Goal: Answer question/provide support

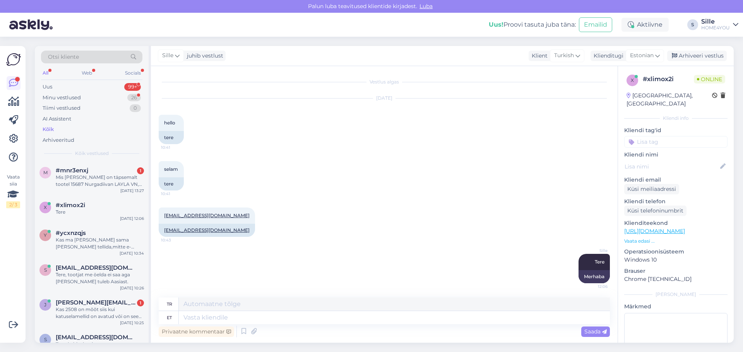
scroll to position [1, 0]
click at [85, 183] on div "Mis [PERSON_NAME] on täpsemalt tootel 15687 Nurgadiivan LAYLA VN, hallikasroosa?" at bounding box center [100, 181] width 88 height 14
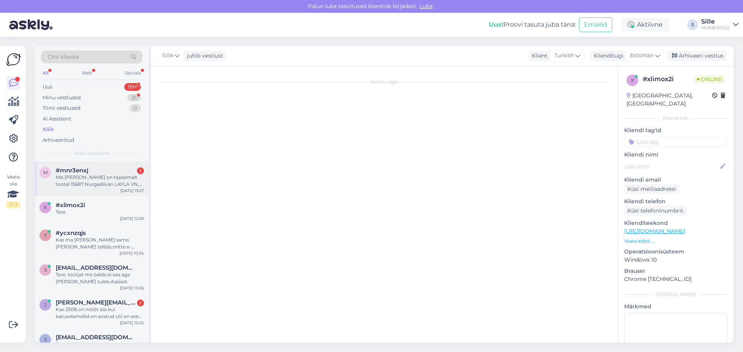
scroll to position [0, 0]
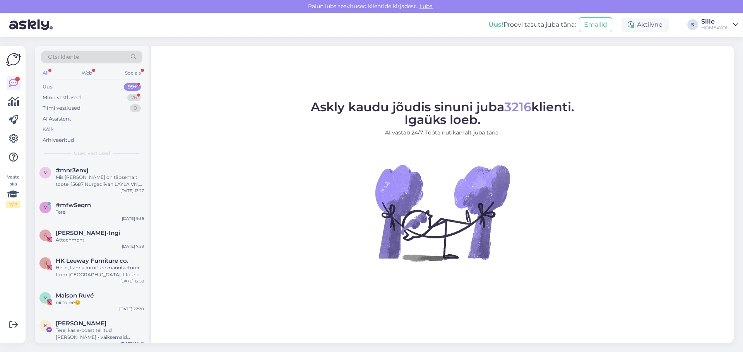
click at [46, 129] on div "Kõik" at bounding box center [48, 130] width 11 height 8
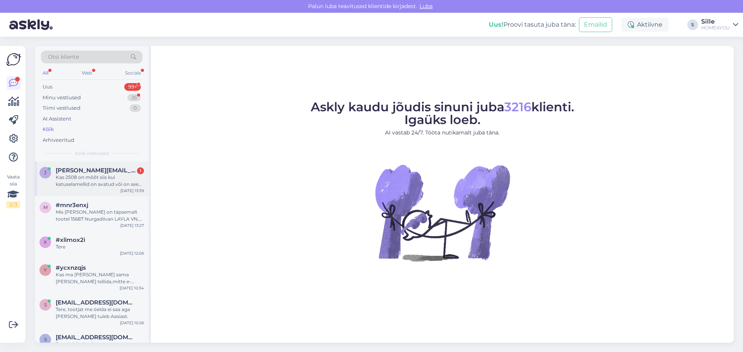
click at [91, 167] on div "[PERSON_NAME] [PERSON_NAME][EMAIL_ADDRESS][DOMAIN_NAME] 1 Kas 2508 on mõõt siis…" at bounding box center [92, 179] width 114 height 35
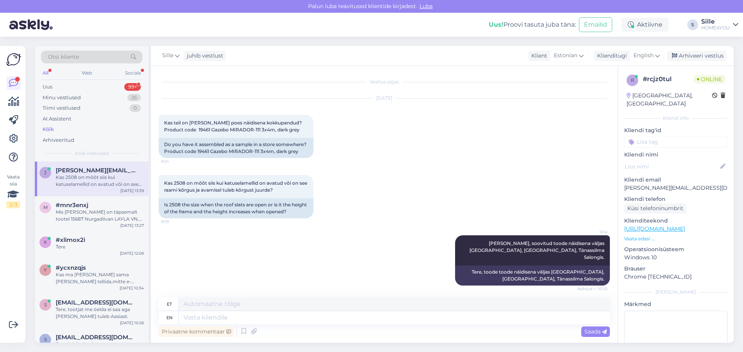
scroll to position [57, 0]
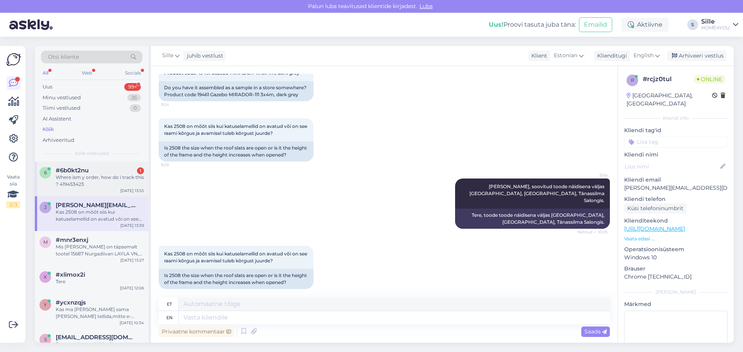
click at [106, 171] on div "#6b0kt2nu 1" at bounding box center [100, 170] width 88 height 7
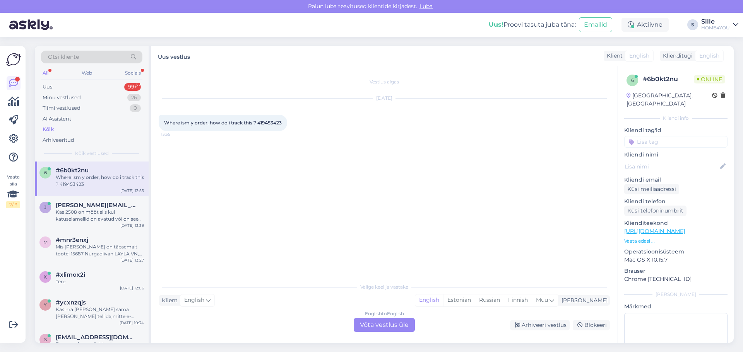
click at [367, 324] on div "English to English Võta vestlus üle" at bounding box center [383, 325] width 61 height 14
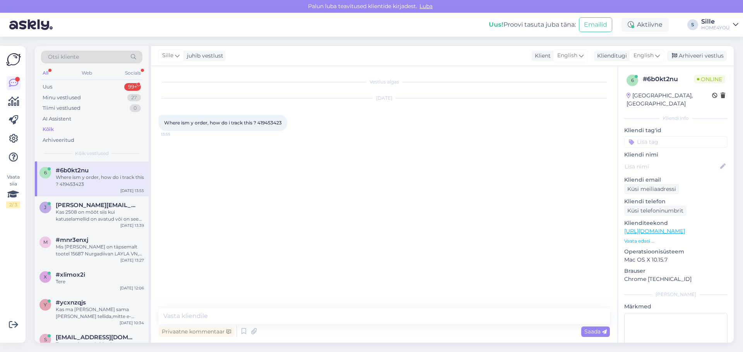
click at [295, 307] on div "Vestlus algas [DATE] Where ism y order, how do i track this ? 419453423 13:55 P…" at bounding box center [384, 204] width 466 height 277
drag, startPoint x: 645, startPoint y: 55, endPoint x: 649, endPoint y: 55, distance: 3.9
click at [645, 55] on span "English" at bounding box center [643, 55] width 20 height 9
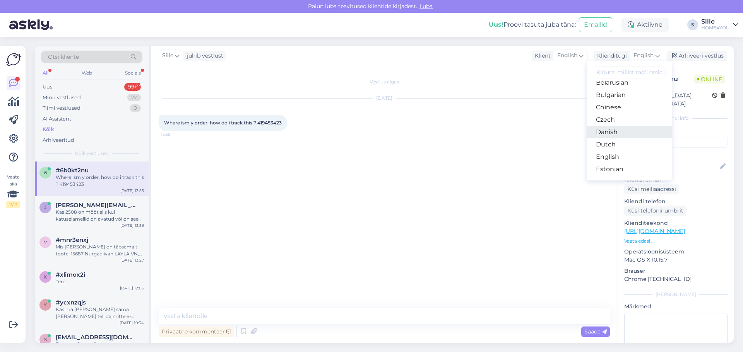
scroll to position [39, 0]
click at [611, 152] on link "Estonian" at bounding box center [628, 150] width 85 height 12
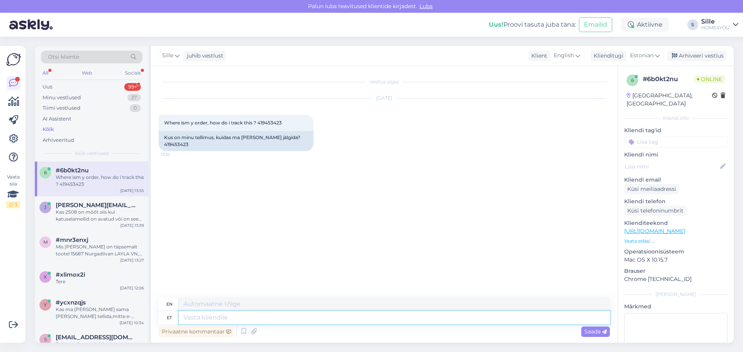
click at [278, 318] on textarea at bounding box center [394, 317] width 431 height 13
click at [268, 123] on span "Where ism y order, how do i track this ? 419453423" at bounding box center [223, 123] width 118 height 6
copy div "419453423 13:55"
click at [258, 334] on icon at bounding box center [253, 332] width 11 height 12
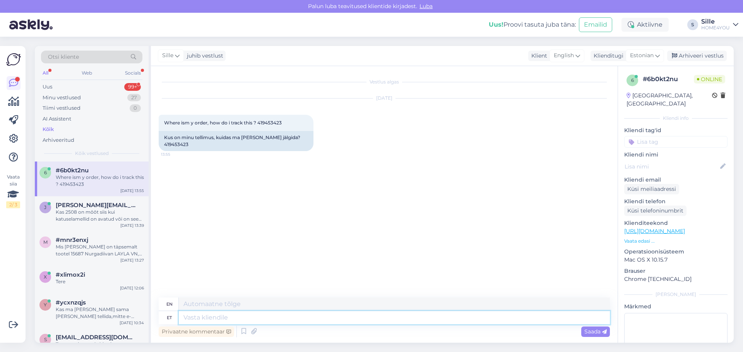
click at [204, 318] on textarea at bounding box center [394, 317] width 431 height 13
type textarea "Tere, k"
type textarea "Hello,"
type textarea "Tere, kuna"
type textarea "Hello, because"
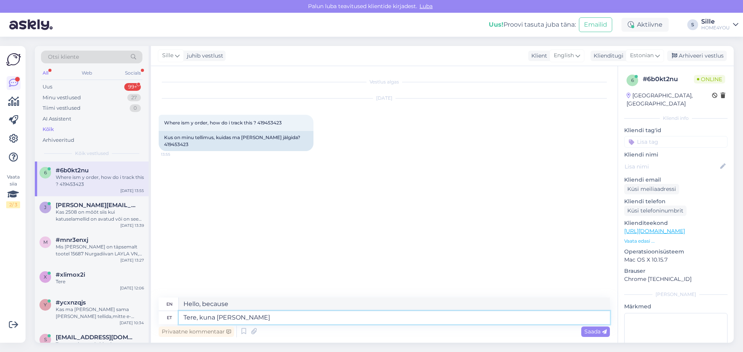
type textarea "Tere, kuna [PERSON_NAME]"
type textarea "Hello, because the goods"
type textarea "Tere, kuna [PERSON_NAME]"
type textarea "Hello, because I own the goods."
type textarea "Tere, kuna [PERSON_NAME]"
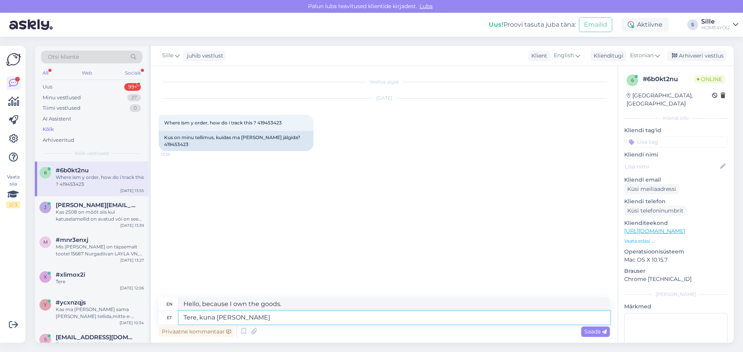
type textarea "Hello, because the goods"
type textarea "Tere,"
type textarea "Hello,"
type textarea "Tere, antud te"
type textarea "Hello, given"
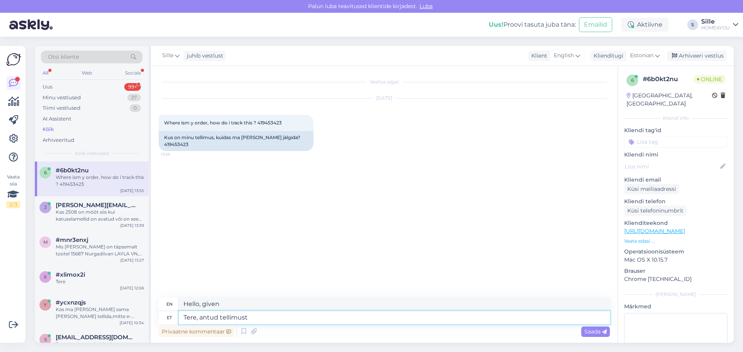
type textarea "Tere, antud tellimust"
type textarea "Hello, the order has been placed."
type textarea "Tere, antud tellimust ei o"
type textarea "Hello, this order is not"
type textarea "Tere, antud tellimust ei ole"
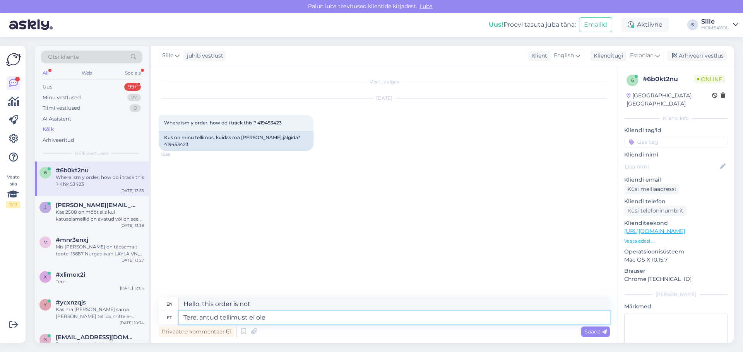
type textarea "Hello, this order does not exist."
type textarea "Tere, antud tellimust ei ole võimalik"
type textarea "Hello, this order is not possible."
type textarea "Tere, antud tellimust ei ole võimalik jälg"
type textarea "Hello, this order cannot be tracked."
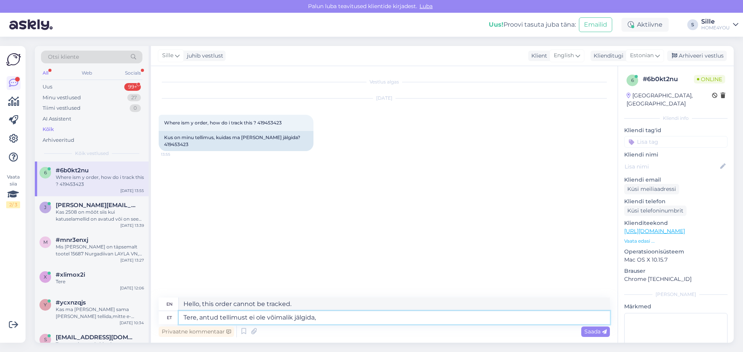
type textarea "Tere, antud tellimust ei ole võimalik jälgida, k"
type textarea "Hello, this order cannot be tracked,"
type textarea "Tere, antud tellimust ei ole võimalik jälgida, kuna k"
type textarea "Hello, this order cannot be tracked because"
type textarea "Tere, antud tellimust ei ole võimalik jälgida, kuna [PERSON_NAME] s"
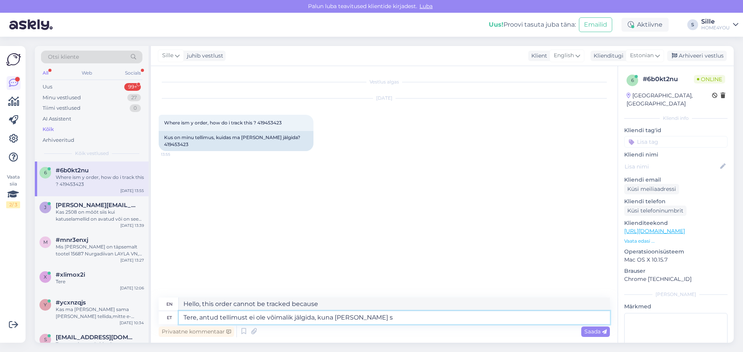
type textarea "Hello, this order cannot be tracked because the goods"
type textarea "Tere, antud tellimust ei ole võimalik jälgida, kuna [PERSON_NAME] saabub H"
type textarea "Hello, this order cannot be tracked because the goods are arriving."
type textarea "Tere, antud tellimust ei ole võimalik jälgida, kuna [PERSON_NAME] saabub Home4y…"
type textarea "Hello, this order cannot be tracked because the goods will arrive at Home4you."
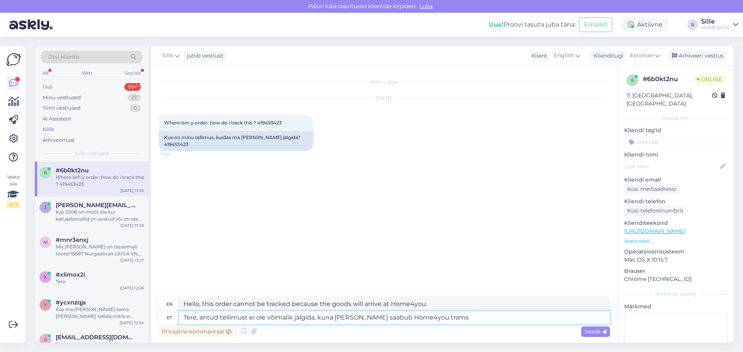
type textarea "Tere, antud tellimust ei ole võimalik jälgida, kuna [PERSON_NAME] saabub Home4y…"
type textarea "Hello, this order cannot be tracked because the goods arrive at the Home4you tr…"
type textarea "Tere, antud tellimust ei ole võimalik jälgida, kuna [PERSON_NAME] saabub Home4y…"
type textarea "Hello, this order cannot be tracked because the goods arrive at Home4you trams."
type textarea "Tere, antud tellimust ei ole võimalik jälgida, kuna [PERSON_NAME] saabub Home4y…"
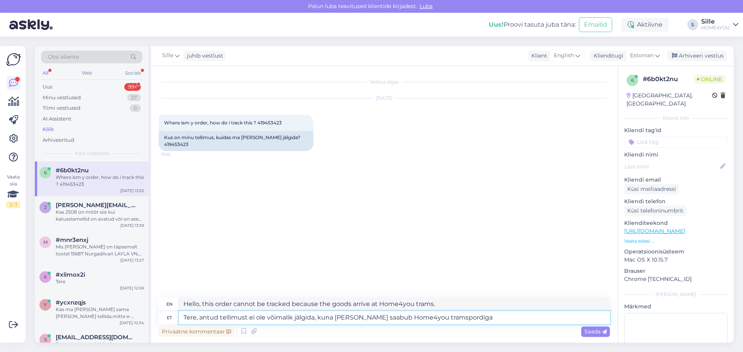
type textarea "Hello, this order cannot be tracked because the goods will arrive via Home4you …"
type textarea "Tere, antud tellimust ei ole võimalik jälgida, kuna [PERSON_NAME] saabub Home4y…"
type textarea "Hello, this order cannot be tracked because the goods will arrive to you via Ho…"
type textarea "Tere, antud tellimust ei ole võimalik jälgida, kuna [PERSON_NAME] saabub Home4y…"
type textarea "Hello, this order cannot be tracked because the goods will arrive to you [DATE]…"
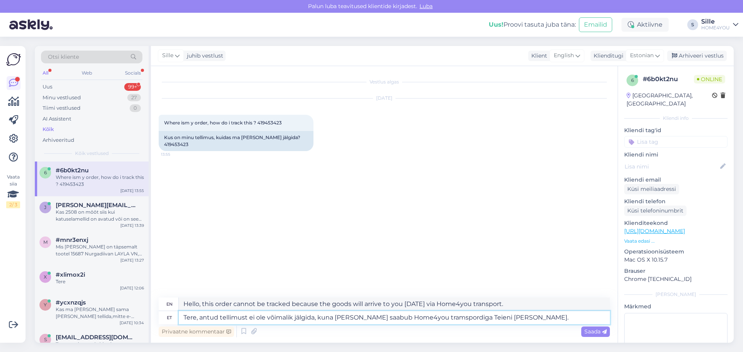
click at [429, 315] on textarea "Tere, antud tellimust ei ole võimalik jälgida, kuna [PERSON_NAME] saabub Home4y…" at bounding box center [394, 317] width 431 height 13
click at [508, 319] on textarea "Tere, antud tellimust ei ole võimalik jälgida, kuna [PERSON_NAME] saabub Home4y…" at bounding box center [394, 317] width 431 height 13
type textarea "Tere, antud tellimust ei ole võimalik jälgida, kuna [PERSON_NAME] saabub Home4y…"
click at [597, 329] on span "Saada" at bounding box center [595, 331] width 22 height 7
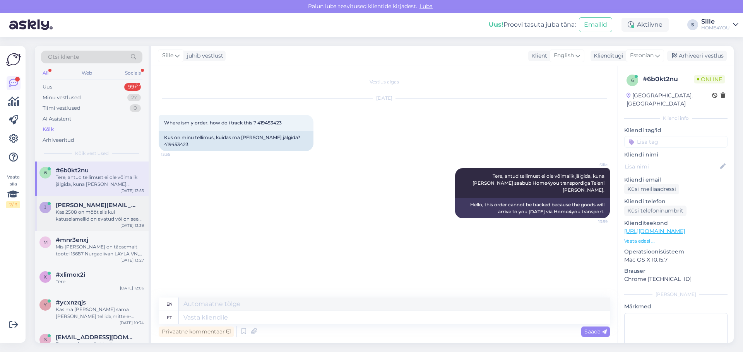
click at [93, 212] on div "Kas 2508 on mõõt siis kui katuselamellid on avatud või on see raami kõrgus ja a…" at bounding box center [100, 216] width 88 height 14
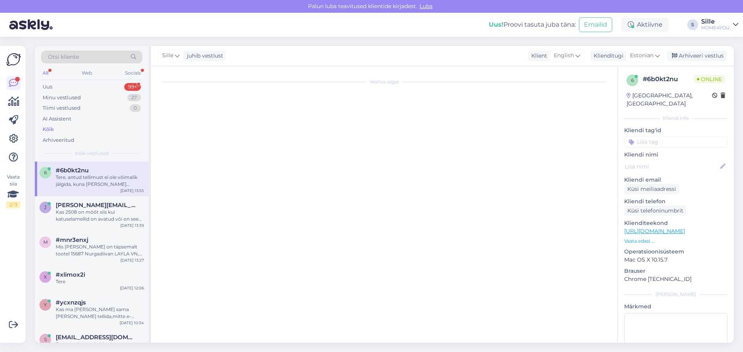
scroll to position [57, 0]
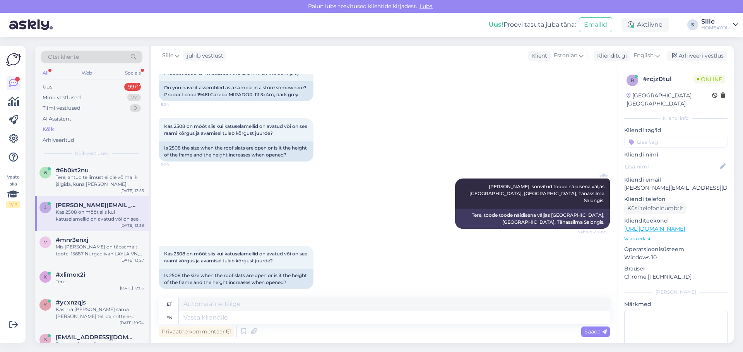
click at [53, 132] on div "Kõik" at bounding box center [48, 130] width 11 height 8
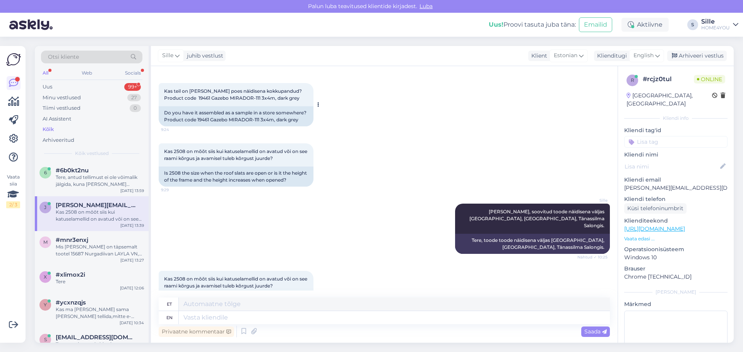
scroll to position [0, 0]
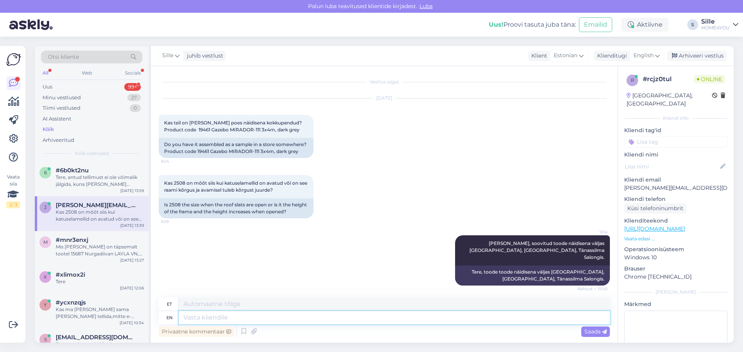
click at [314, 321] on textarea at bounding box center [394, 317] width 431 height 13
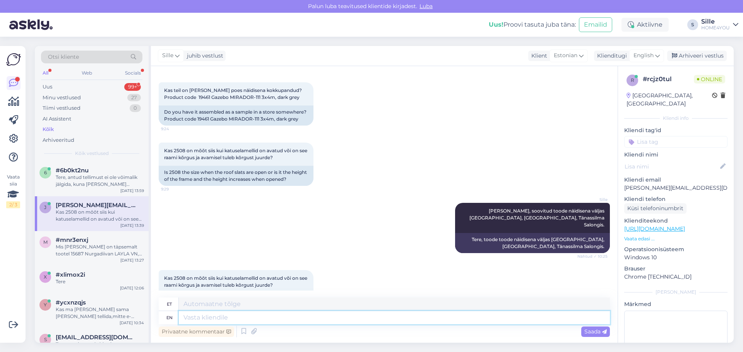
scroll to position [57, 0]
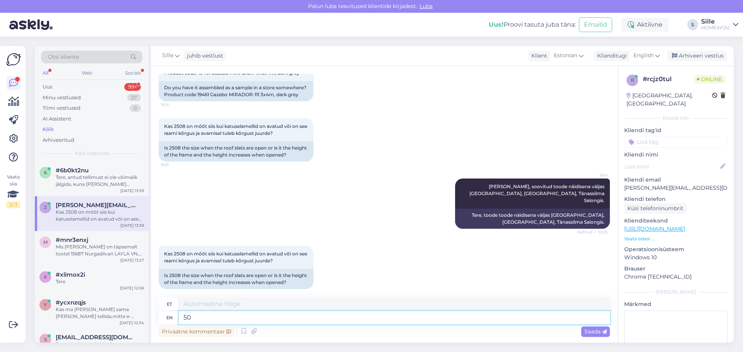
type textarea "508"
type textarea "5"
type textarea "2509"
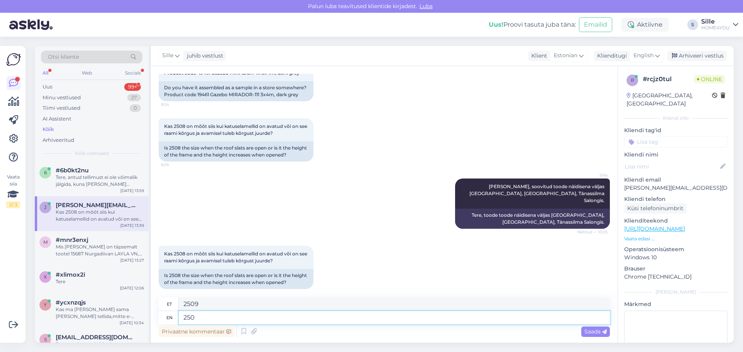
type textarea "2508"
type textarea "2508 mõ"
type textarea "2508 meetrit"
type textarea "2508 mõõt o"
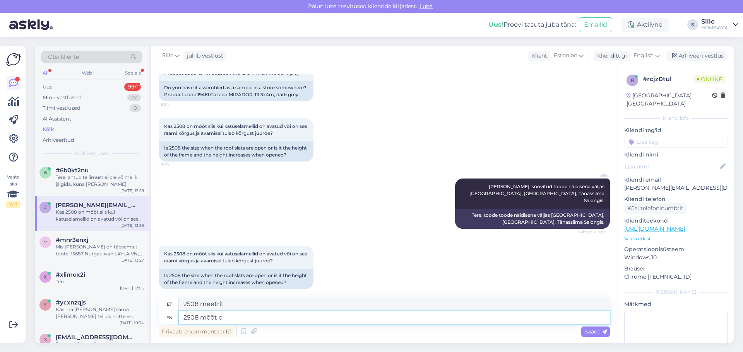
type textarea "2508 mõõt"
type textarea "2508 mõõt on sii"
type textarea "2508 mõõtu on"
type textarea "2508 mõõt on siis k"
type textarea "2508 mõõtu on siis"
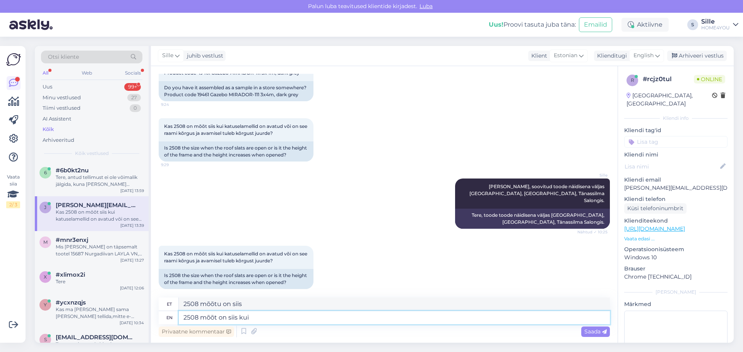
type textarea "2508 mõõt on siis kui"
type textarea "2508 mõõt on siis kui ka"
type textarea "2508 mõõtu on siis kui ka"
type textarea "2508 mõõt on siis kui katuselamellid"
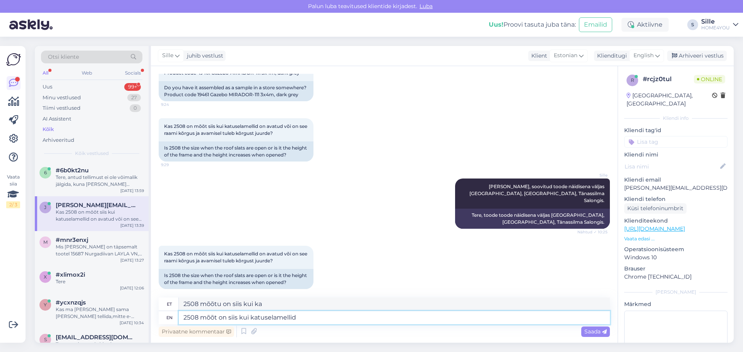
type textarea "2508 mõõt on siis kui katuselamellid"
type textarea "2508 mõõt on siis kui katuselamellid on k"
type textarea "2508 mõõt on siis kui katuselamellid on"
type textarea "2508 mõõt on siis kui katuselamellid on kinni"
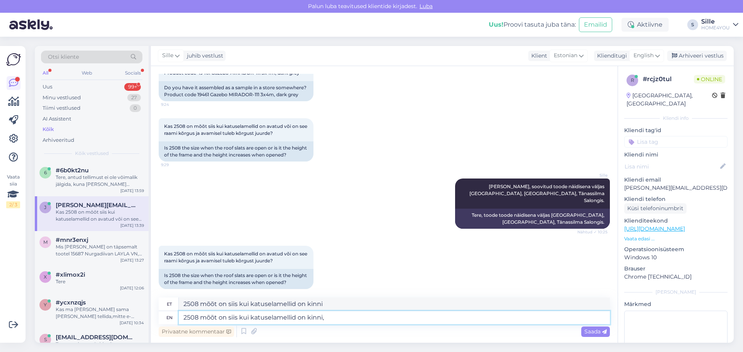
type textarea "2508 mõõt on siis kui katuselamellid on kinni,"
type textarea "2508 mõõt on siis kui katuselamellid on kinni, avatud"
type textarea "2508 mõõt on siis kui katuselamellid on kinni, avatud va"
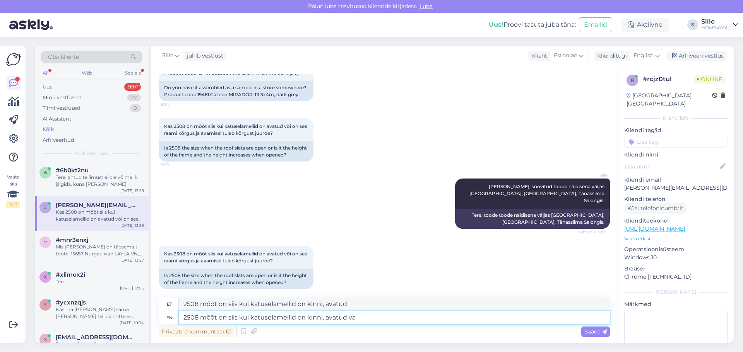
type textarea "2508 mõõt on siis kui katuselamellid on kinni, avatud va"
type textarea "2508 mõõt on siis kui katuselamellid on kinni, avatud variandis"
type textarea "2508 mõõt on siis kui katuselamellid on kinni, avatud variandis tuleb"
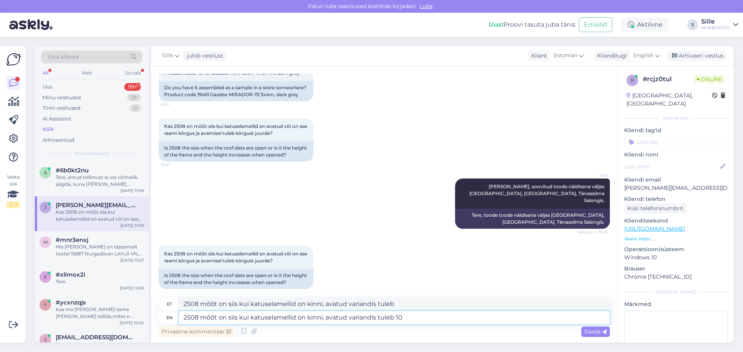
type textarea "2508 mõõt on siis kui katuselamellid on kinni, avatud variandis tuleb 10 c"
type textarea "2508 mõõt on siis kui katuselamellid on kinni, avatud variandis tuleb 10"
type textarea "2508 mõõt on siis kui katuselamellid on kinni, avatud variandis tuleb 10 cm j"
type textarea "2508 mõõt on siis kui katuselamellid on kinni, avatud variandis tuleb 10 cm"
type textarea "2508 mõõt on siis kui katuselamellid on kinni, avatud variandis tuleb 10 cm juu…"
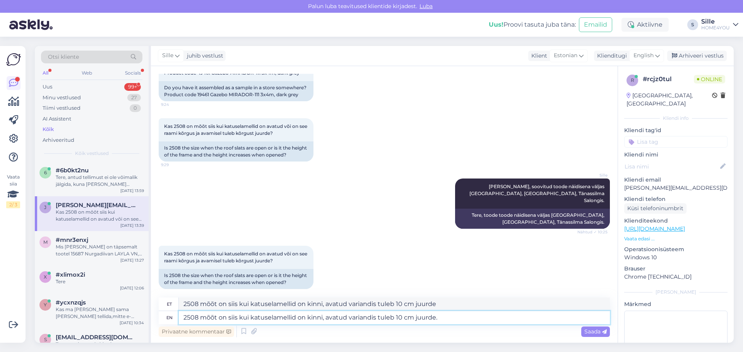
type textarea "2508 mõõt on siis kui katuselamellid on kinni, avatud variandis tuleb 10 cm juu…"
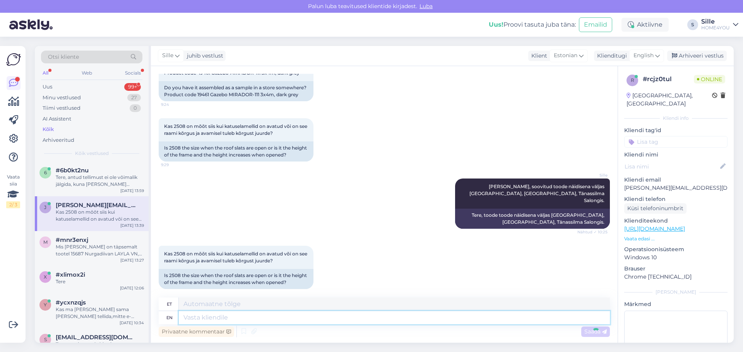
scroll to position [117, 0]
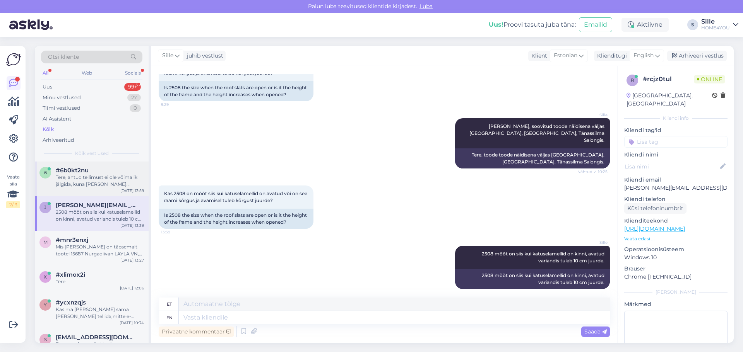
click at [67, 170] on span "#6b0kt2nu" at bounding box center [72, 170] width 33 height 7
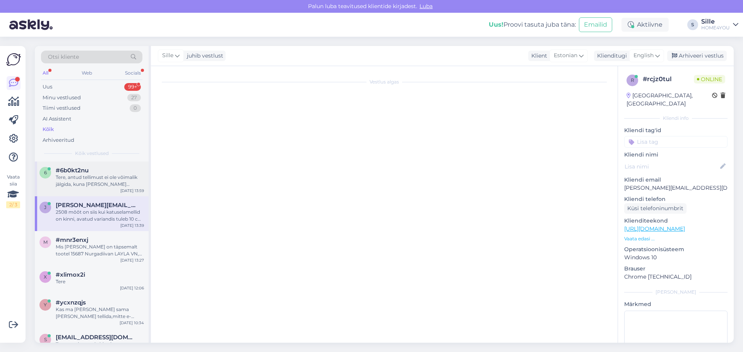
scroll to position [0, 0]
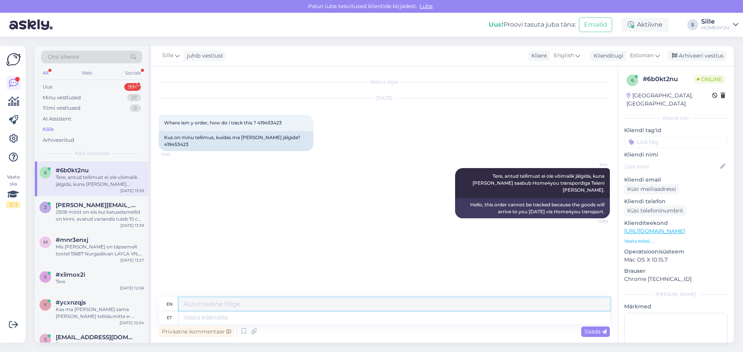
click at [480, 309] on textarea at bounding box center [394, 304] width 431 height 13
click at [564, 318] on textarea at bounding box center [394, 317] width 431 height 13
